Goal: Navigation & Orientation: Find specific page/section

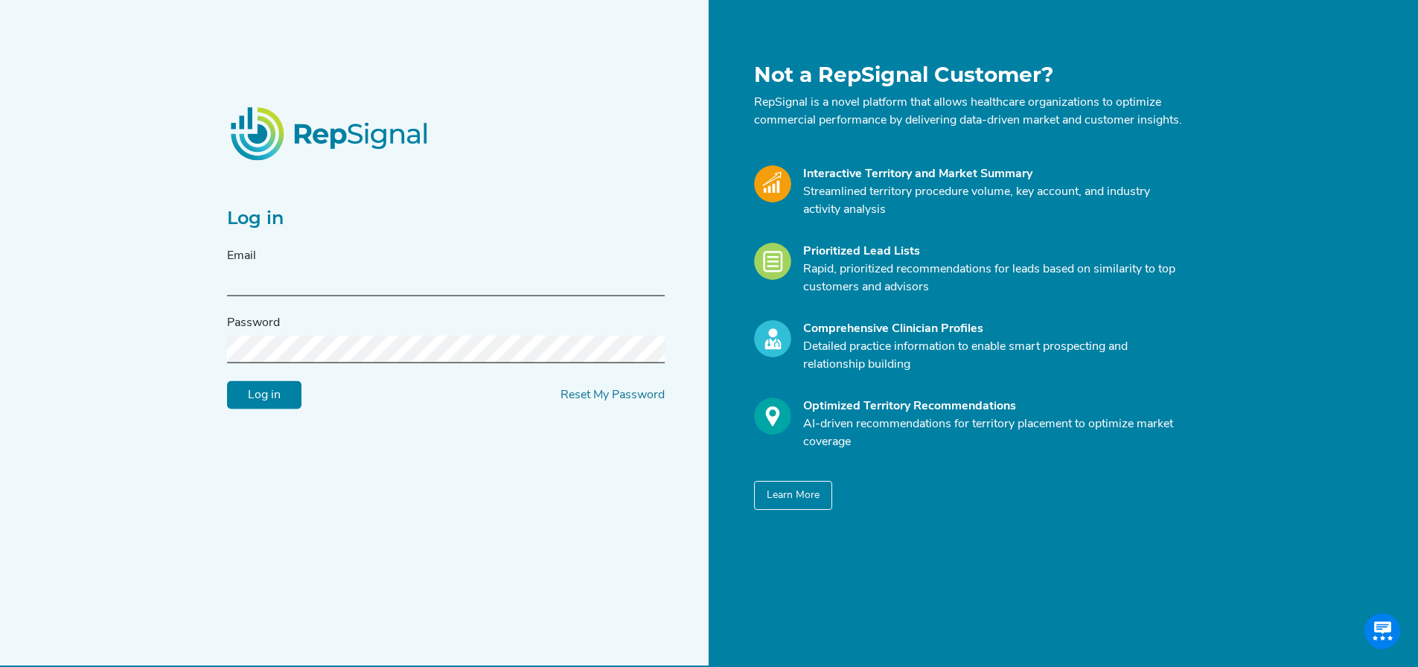
click at [291, 294] on input "text" at bounding box center [446, 283] width 438 height 28
type input "[EMAIL_ADDRESS][PERSON_NAME][DOMAIN_NAME]"
click at [227, 381] on input "Log in" at bounding box center [264, 395] width 74 height 28
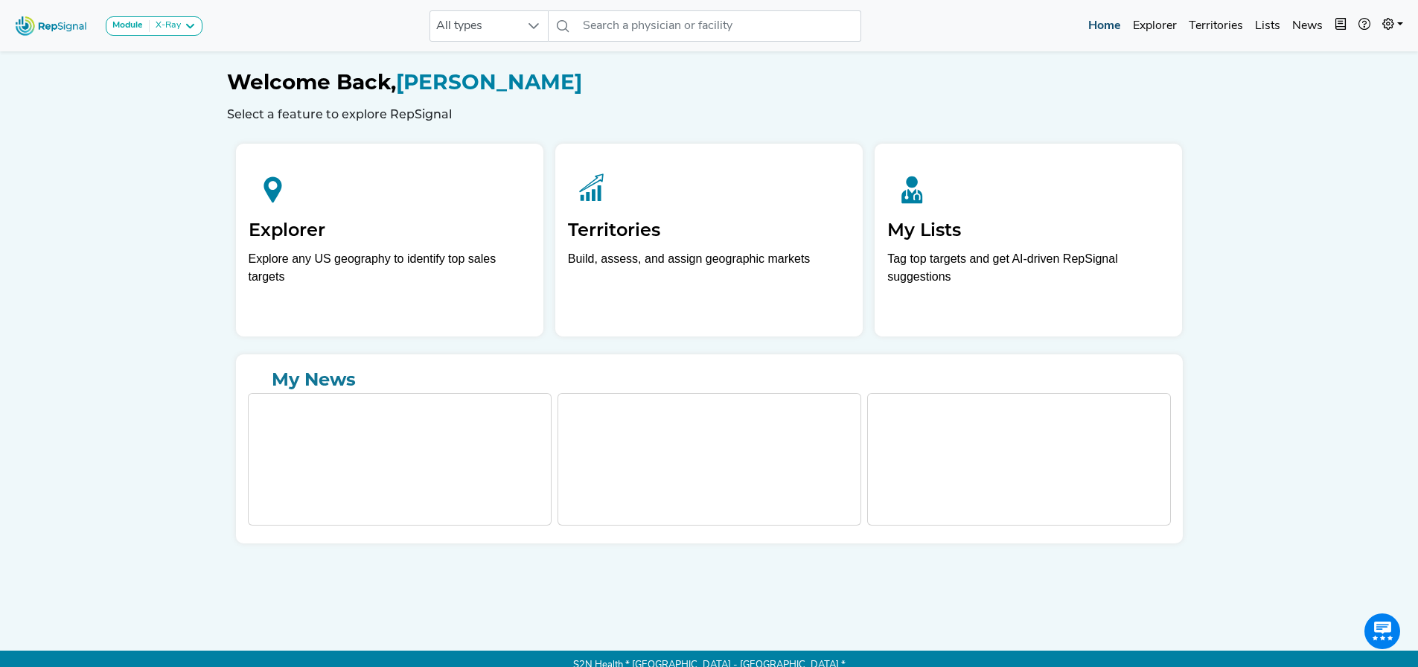
drag, startPoint x: 1155, startPoint y: 18, endPoint x: 1107, endPoint y: 40, distance: 53.3
click at [1155, 18] on link "Explorer" at bounding box center [1155, 26] width 56 height 30
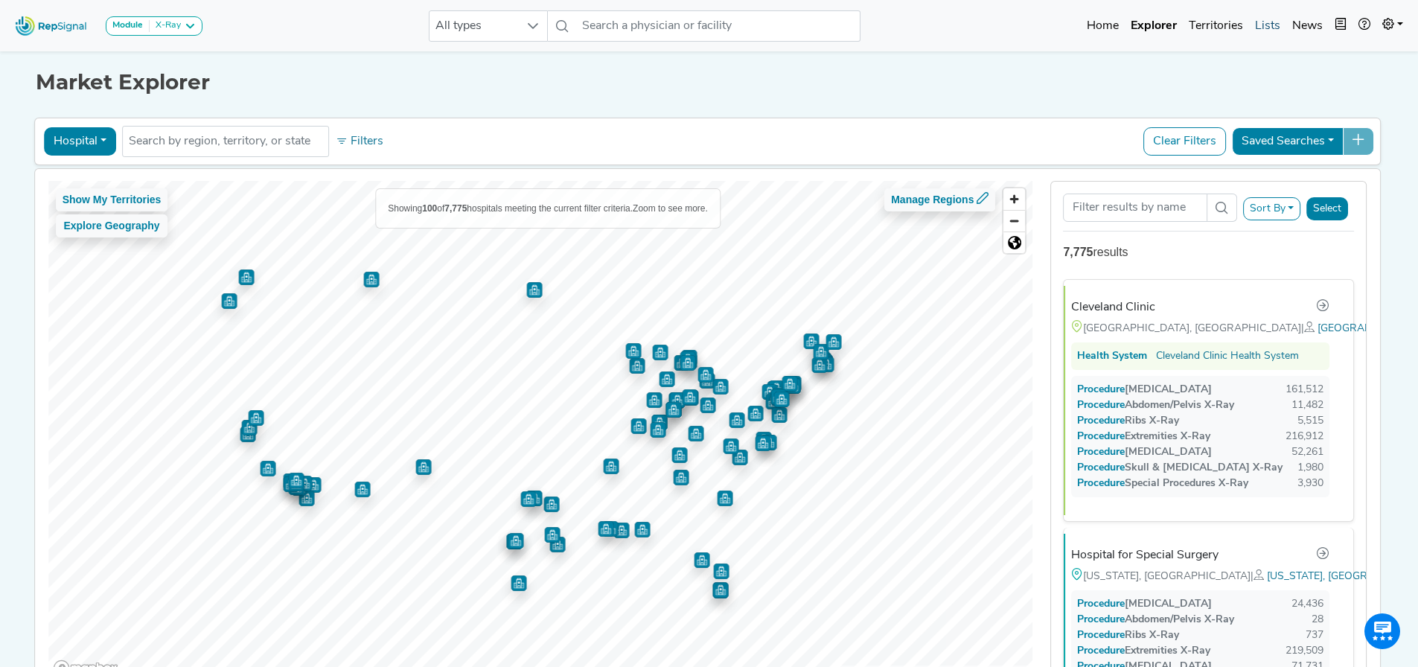
click at [1267, 24] on link "Lists" at bounding box center [1267, 26] width 37 height 30
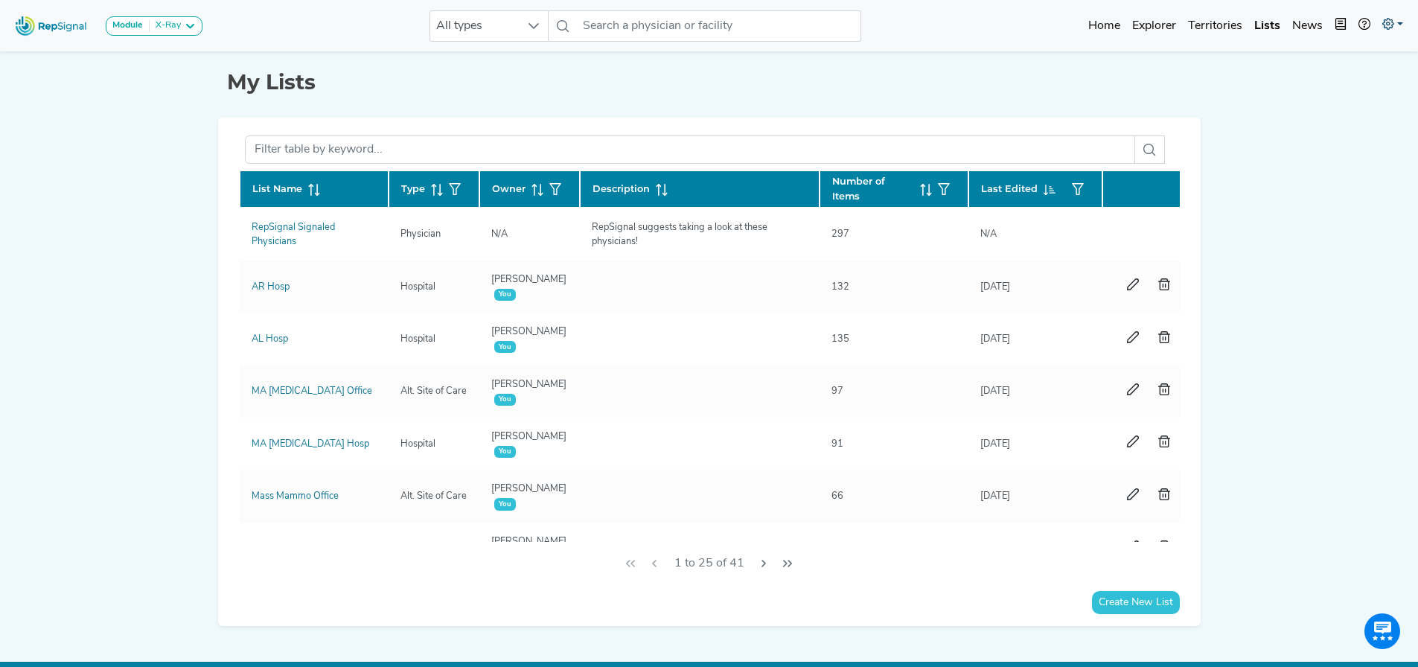
click at [1382, 21] on icon at bounding box center [1388, 24] width 12 height 12
click at [1325, 59] on link "My Account" at bounding box center [1349, 64] width 118 height 30
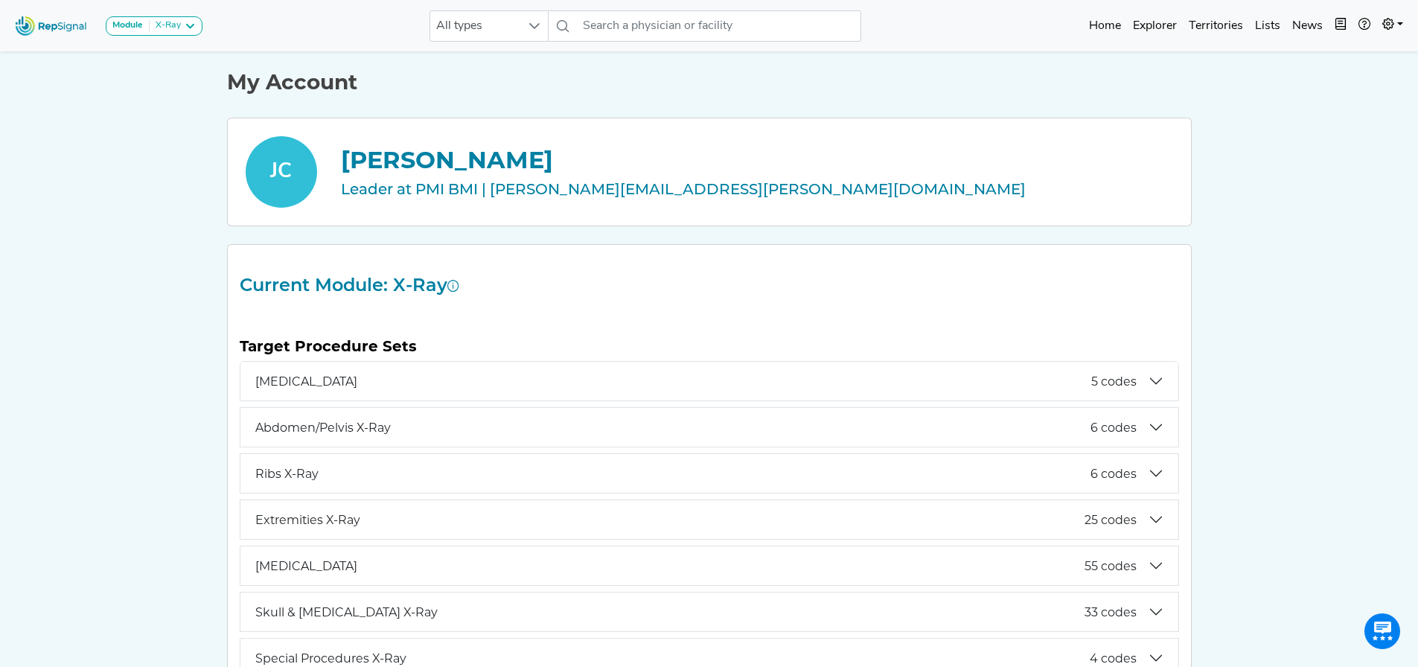
click at [281, 173] on div "JC" at bounding box center [281, 171] width 71 height 71
click at [423, 156] on div "[PERSON_NAME]" at bounding box center [757, 160] width 832 height 36
click at [40, 20] on img at bounding box center [51, 26] width 85 height 32
